Goal: Find specific page/section: Find specific page/section

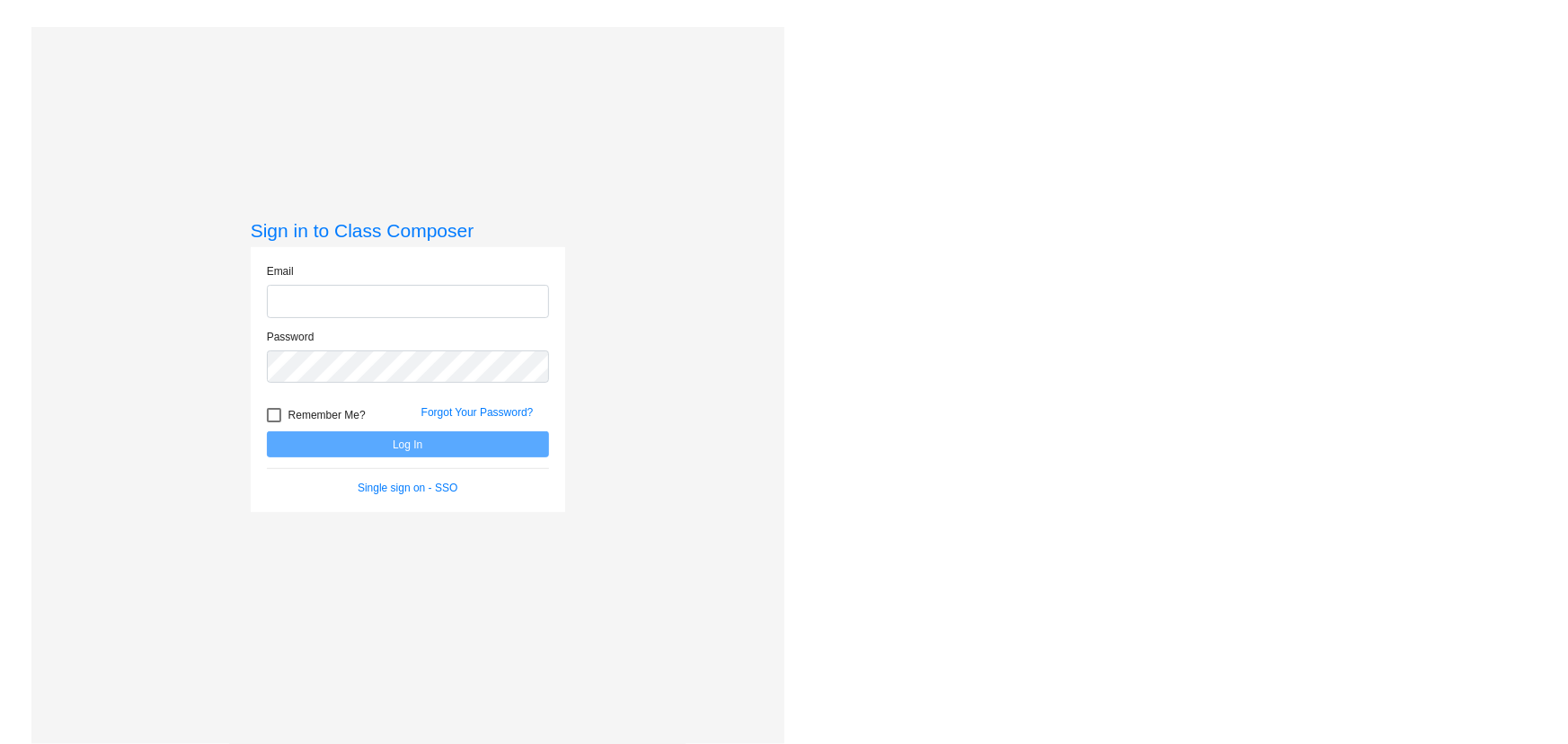
type input "[EMAIL_ADDRESS][DOMAIN_NAME]"
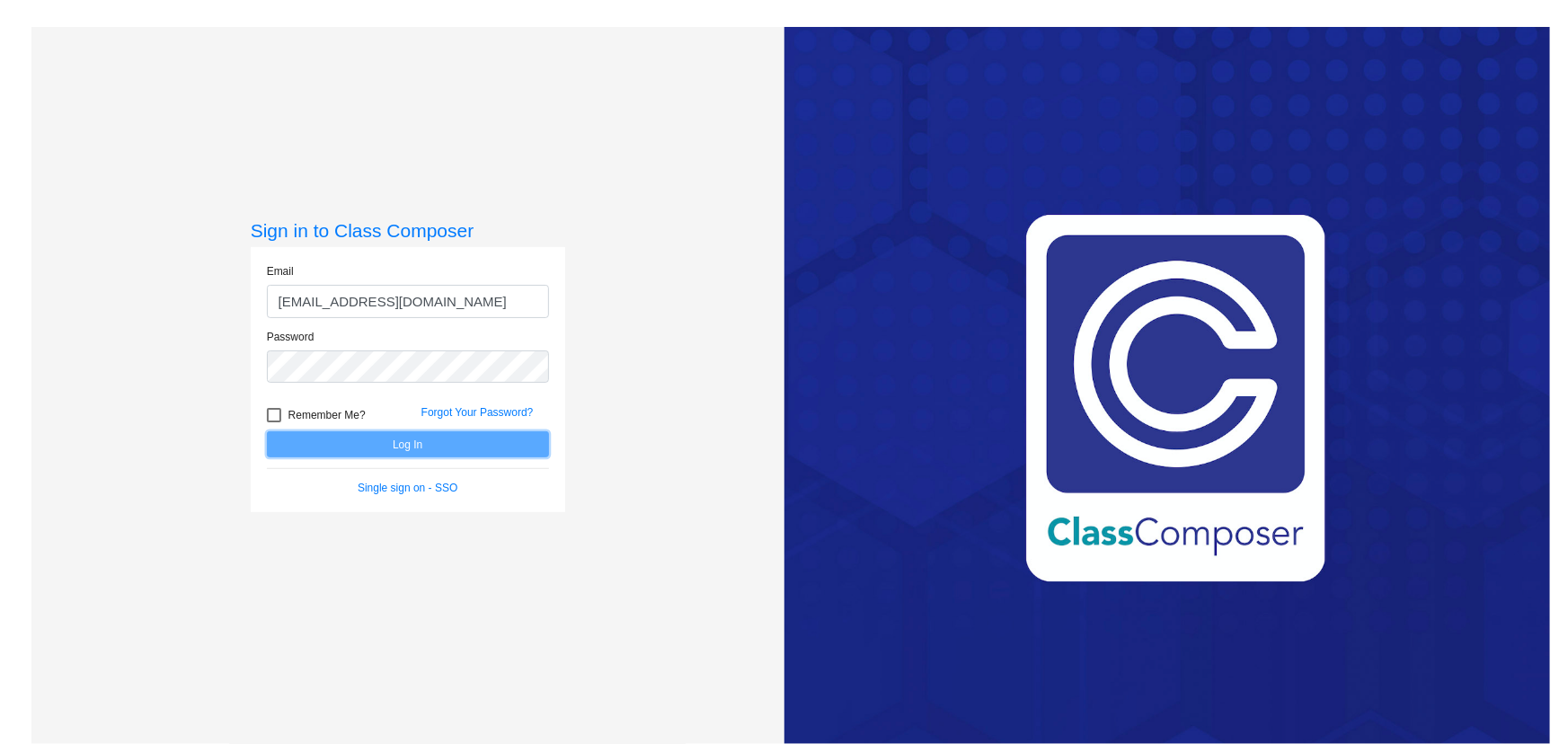
click at [369, 452] on button "Log In" at bounding box center [407, 444] width 282 height 26
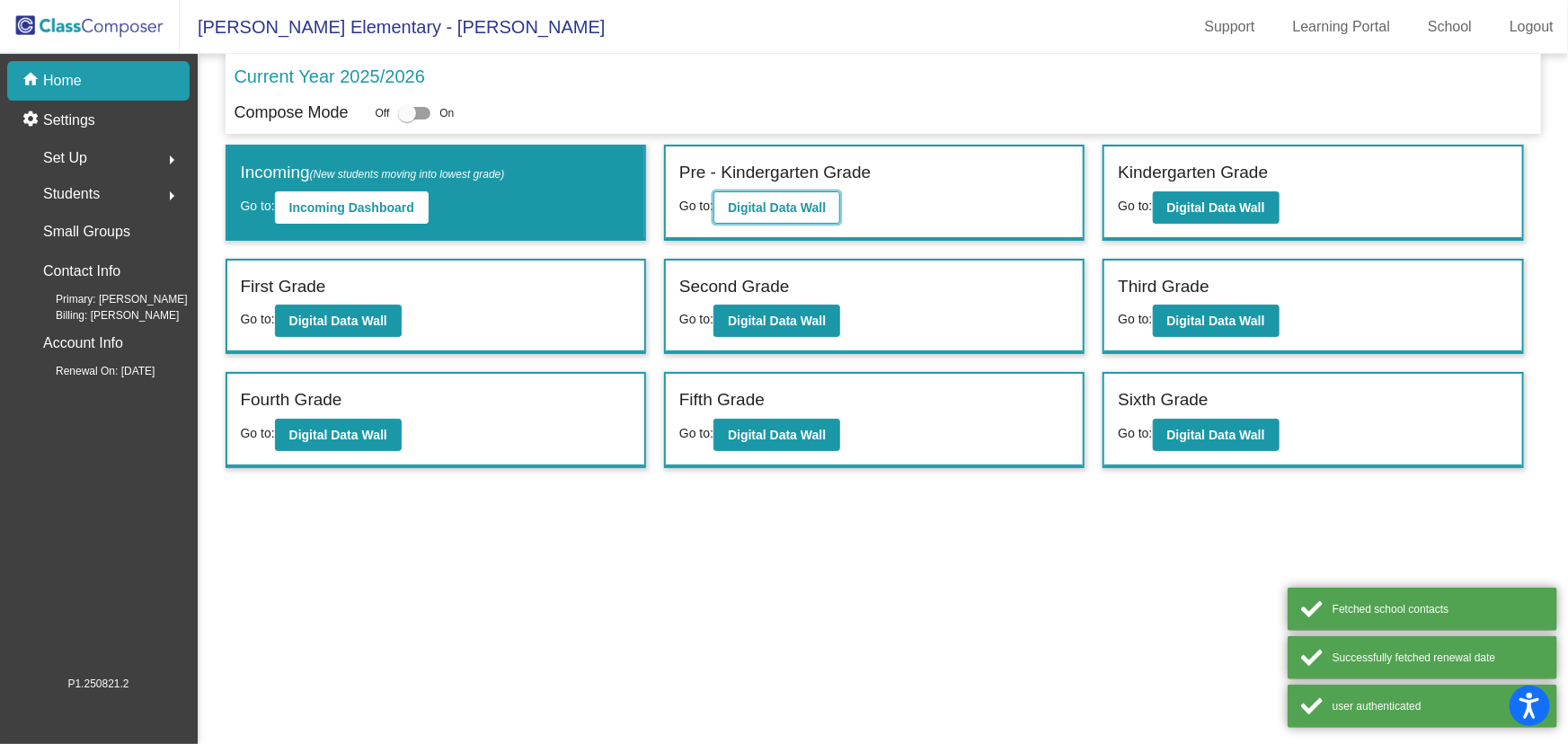
click at [799, 208] on b "Digital Data Wall" at bounding box center [776, 207] width 98 height 15
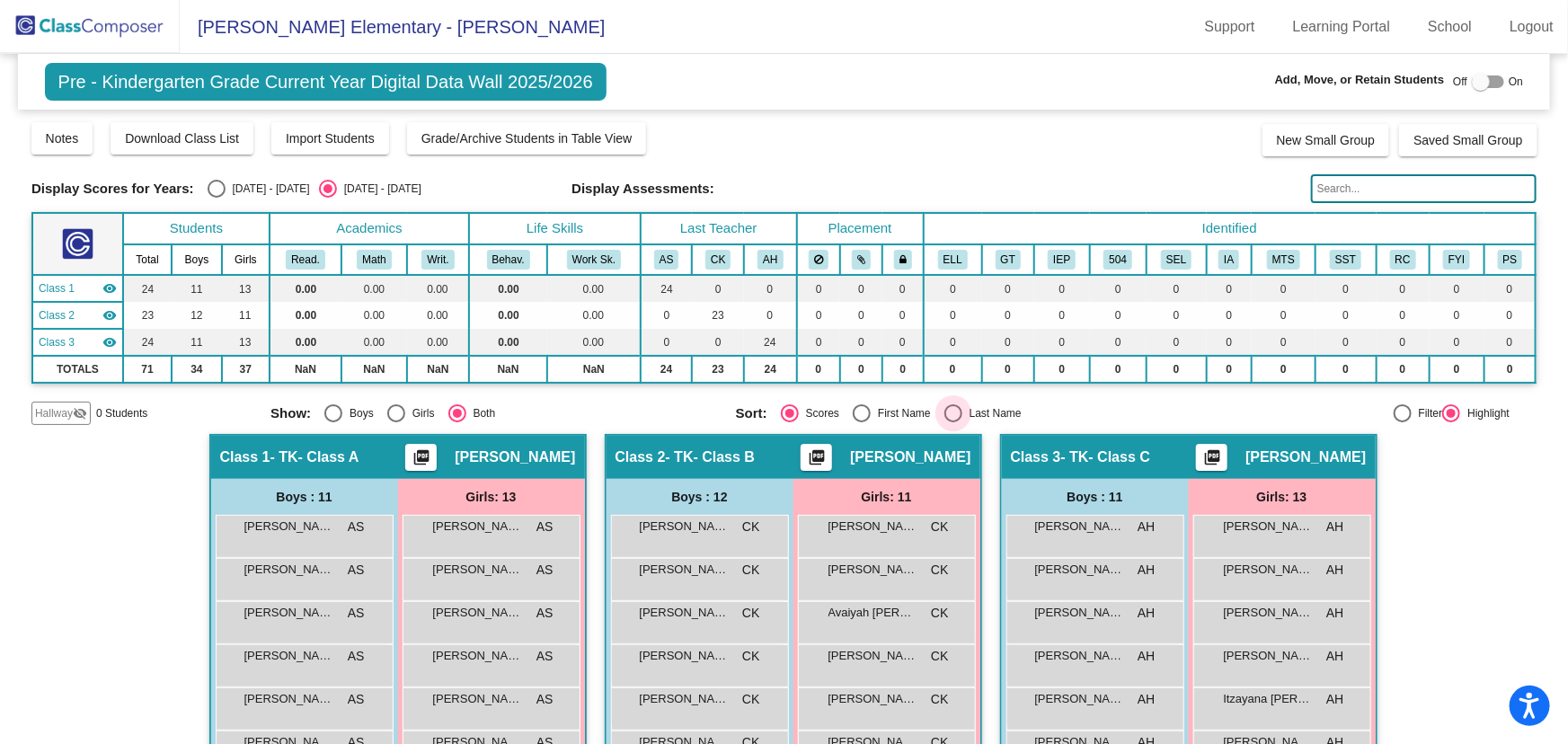
click at [949, 411] on div "Select an option" at bounding box center [953, 413] width 18 height 18
click at [953, 422] on input "Last Name" at bounding box center [953, 422] width 1 height 1
radio input "true"
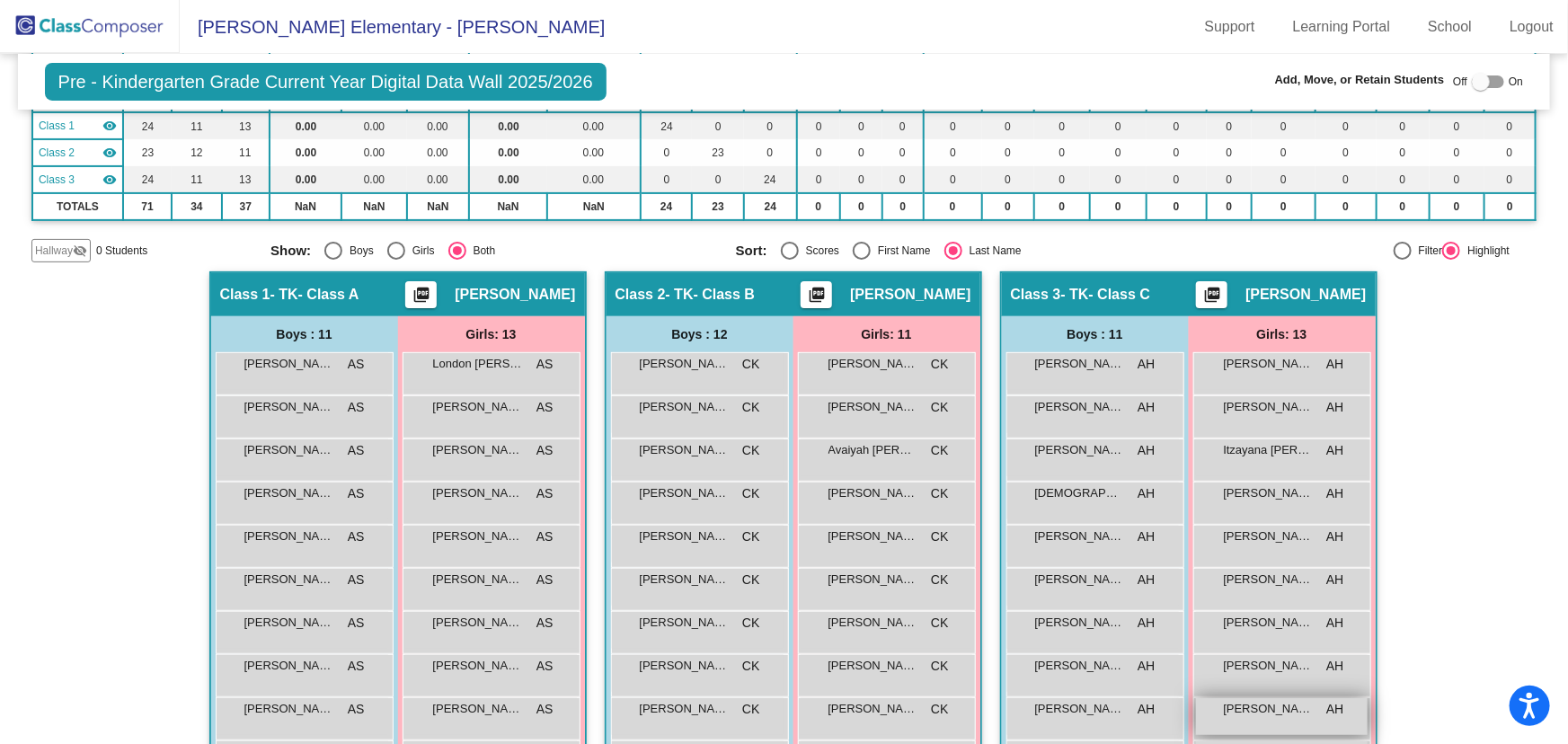
scroll to position [359, 0]
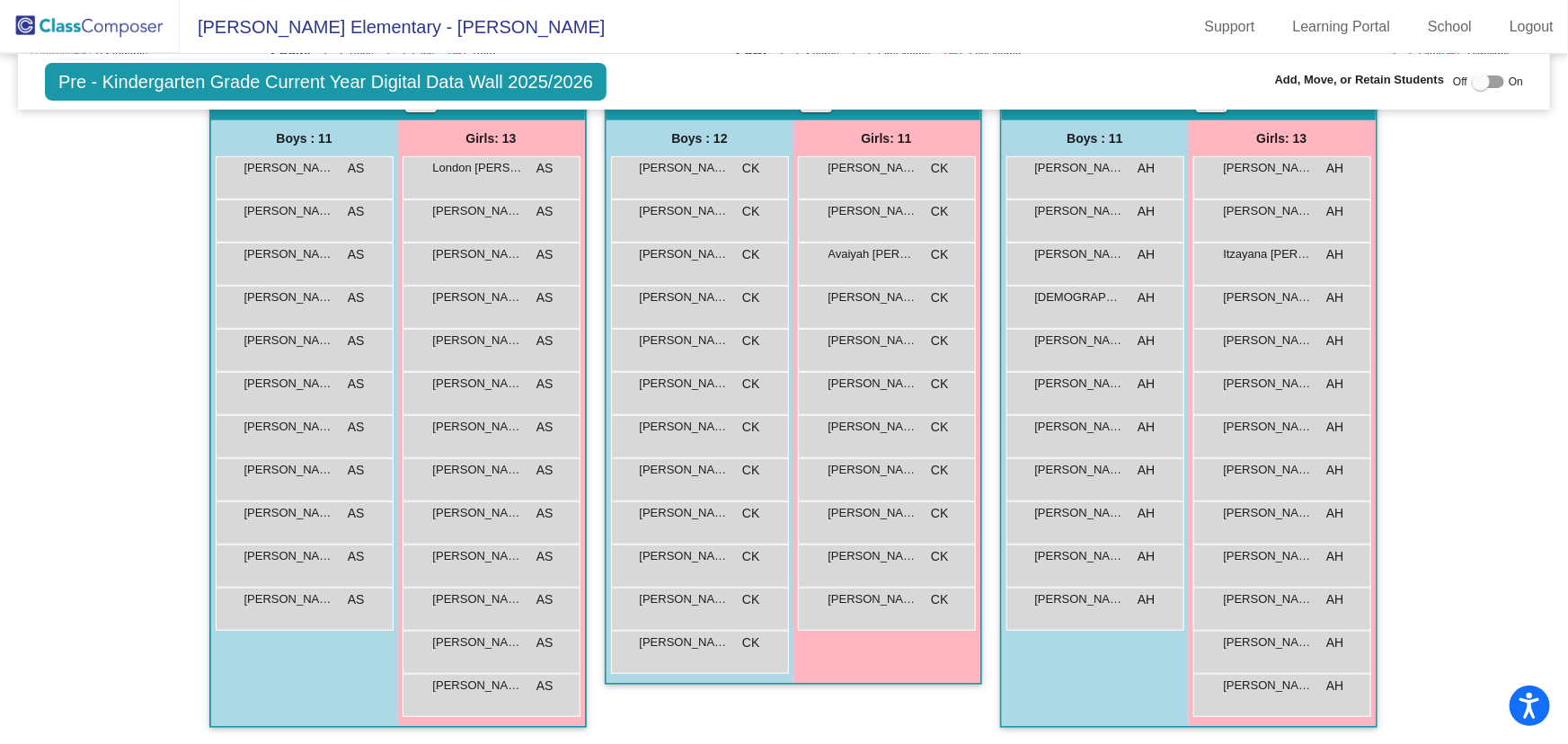
click at [95, 39] on img at bounding box center [90, 27] width 180 height 53
